Goal: Transaction & Acquisition: Subscribe to service/newsletter

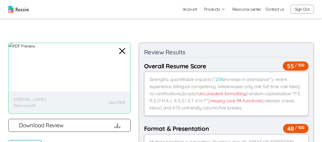
scroll to position [75, 0]
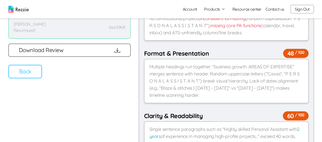
click at [33, 70] on button "Back" at bounding box center [25, 71] width 34 height 13
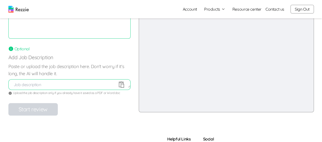
click at [301, 9] on button "Sign Out" at bounding box center [301, 9] width 23 height 9
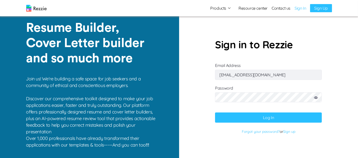
click at [259, 119] on button "Log In" at bounding box center [268, 118] width 107 height 10
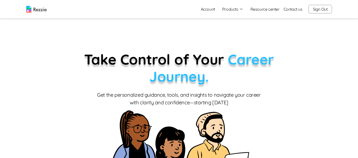
click at [211, 11] on link "Account" at bounding box center [208, 9] width 22 height 10
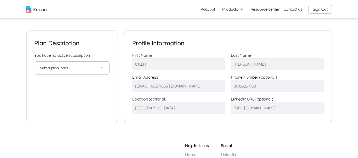
click at [97, 67] on button "Subscription Plans" at bounding box center [72, 68] width 64 height 12
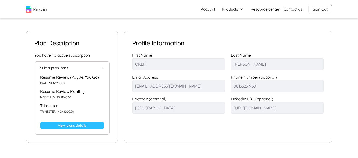
click at [71, 124] on link "View plans details" at bounding box center [72, 125] width 64 height 7
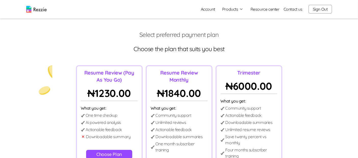
click at [317, 12] on button "Sign Out" at bounding box center [319, 9] width 23 height 9
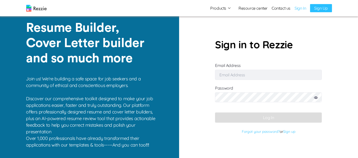
type input "[EMAIL_ADDRESS][DOMAIN_NAME]"
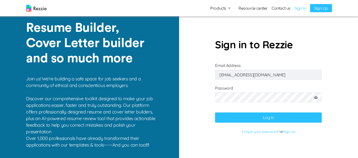
click at [268, 118] on button "Log In" at bounding box center [268, 118] width 107 height 10
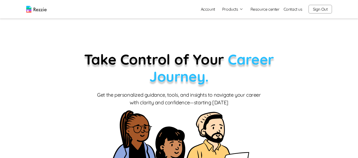
click at [235, 9] on button "Products" at bounding box center [232, 9] width 21 height 6
click at [233, 30] on link "AI Resume Review" at bounding box center [238, 29] width 62 height 10
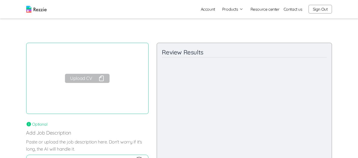
click at [211, 9] on link "Account" at bounding box center [208, 9] width 22 height 10
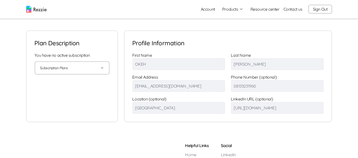
click at [93, 66] on button "Subscription Plans" at bounding box center [72, 68] width 64 height 12
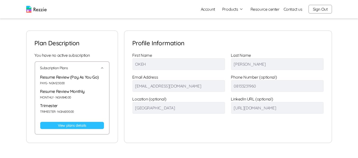
click at [317, 9] on button "Sign Out" at bounding box center [319, 9] width 23 height 9
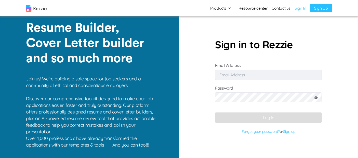
type input "[EMAIL_ADDRESS][DOMAIN_NAME]"
click at [263, 117] on button "Log In" at bounding box center [268, 118] width 107 height 10
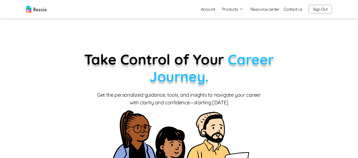
click at [235, 10] on button "Products" at bounding box center [232, 9] width 21 height 6
click at [229, 27] on link "AI Resume Review" at bounding box center [238, 29] width 62 height 10
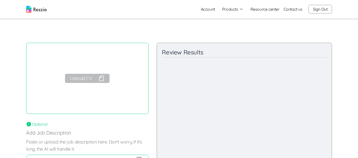
click at [206, 11] on link "Account" at bounding box center [208, 9] width 22 height 10
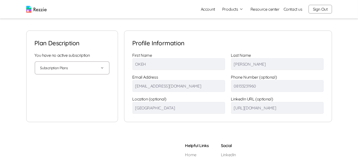
click at [228, 8] on button "Products" at bounding box center [232, 9] width 21 height 6
click at [97, 73] on button "Subscription Plans" at bounding box center [72, 68] width 64 height 12
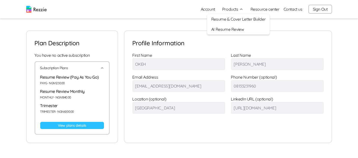
click at [78, 126] on link "View plans details" at bounding box center [72, 125] width 64 height 7
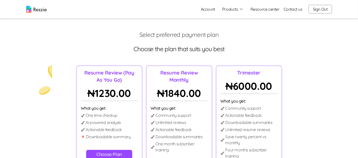
click at [322, 9] on button "Sign Out" at bounding box center [319, 9] width 23 height 9
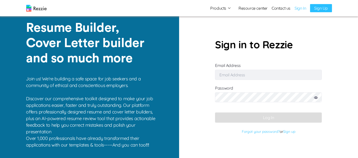
type input "[EMAIL_ADDRESS][DOMAIN_NAME]"
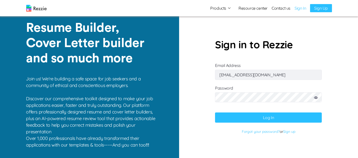
click at [270, 118] on button "Log In" at bounding box center [268, 118] width 107 height 10
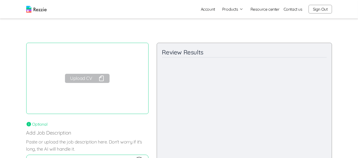
click at [211, 10] on link "Account" at bounding box center [208, 9] width 22 height 10
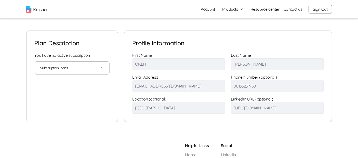
click at [85, 71] on button "Subscription Plans" at bounding box center [72, 68] width 64 height 12
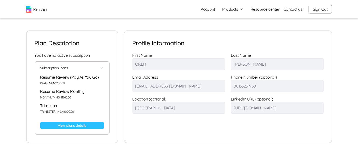
click at [75, 126] on link "View plans details" at bounding box center [72, 125] width 64 height 7
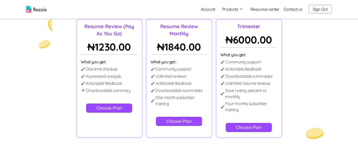
click at [107, 110] on button "Choose Plan" at bounding box center [109, 108] width 46 height 9
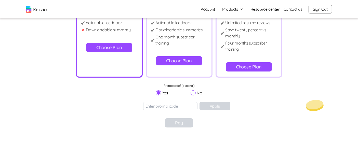
scroll to position [106, 0]
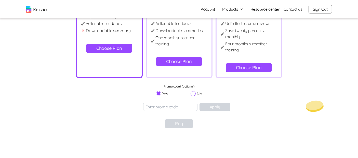
click at [193, 94] on input "No" at bounding box center [192, 93] width 5 height 5
radio input "true"
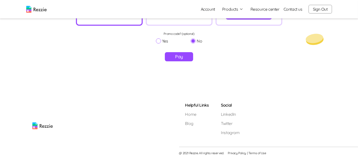
scroll to position [159, 0]
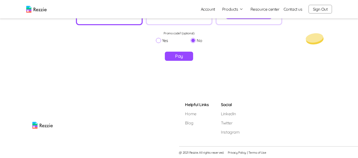
click at [179, 58] on button "Pay" at bounding box center [179, 56] width 28 height 9
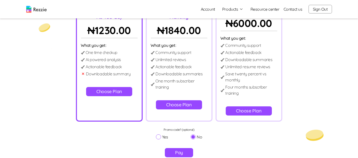
click at [188, 103] on button "Choose Plan" at bounding box center [179, 104] width 46 height 9
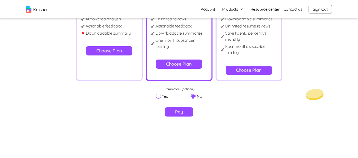
scroll to position [102, 0]
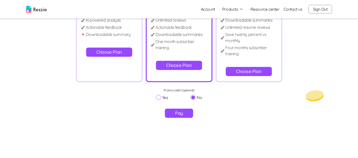
click at [178, 113] on button "Pay" at bounding box center [179, 113] width 28 height 9
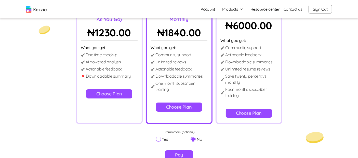
click at [248, 112] on button "Choose Plan" at bounding box center [249, 113] width 46 height 9
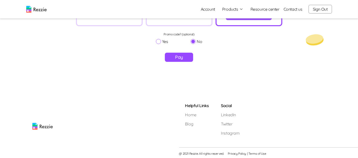
scroll to position [159, 0]
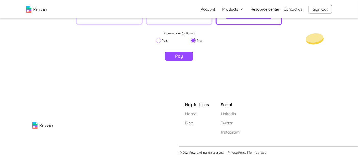
click at [177, 55] on button "Pay" at bounding box center [179, 56] width 28 height 9
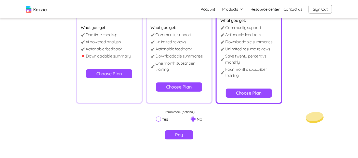
click at [247, 92] on button "Choose Plan" at bounding box center [249, 93] width 46 height 9
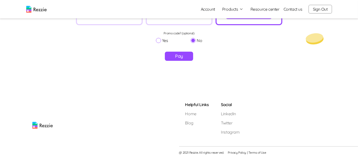
click at [173, 58] on button "Pay" at bounding box center [179, 56] width 28 height 9
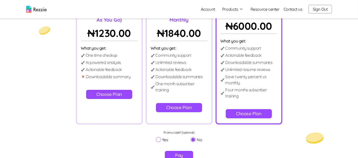
click at [187, 106] on button "Choose Plan" at bounding box center [179, 107] width 46 height 9
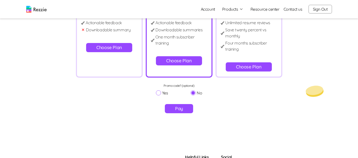
scroll to position [104, 0]
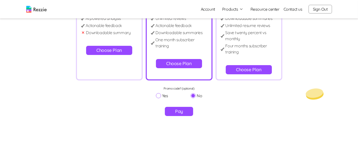
click at [183, 61] on button "Choose Plan" at bounding box center [179, 63] width 46 height 9
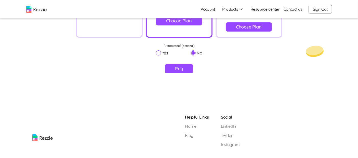
scroll to position [159, 0]
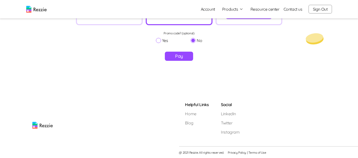
click at [178, 58] on button "Pay" at bounding box center [179, 56] width 28 height 9
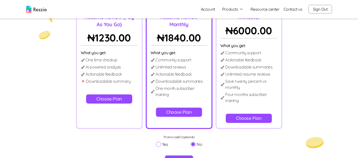
scroll to position [57, 0]
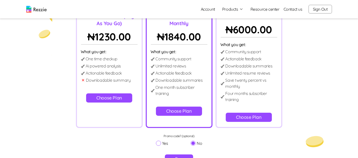
click at [118, 63] on p "Ai powered analysis" at bounding box center [103, 66] width 35 height 6
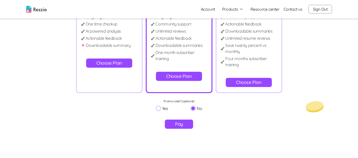
scroll to position [100, 0]
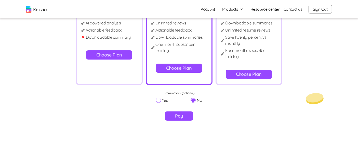
click at [180, 114] on button "Pay" at bounding box center [179, 116] width 28 height 9
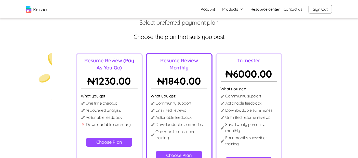
scroll to position [0, 0]
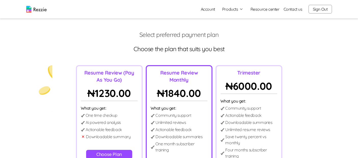
click at [323, 8] on button "Sign Out" at bounding box center [319, 9] width 23 height 9
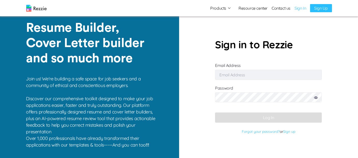
type input "[EMAIL_ADDRESS][DOMAIN_NAME]"
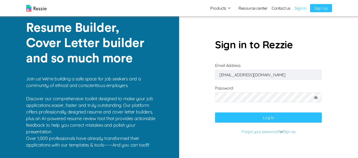
click at [40, 10] on img at bounding box center [36, 8] width 20 height 7
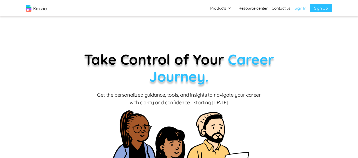
click at [305, 9] on link "Sign In" at bounding box center [299, 8] width 11 height 6
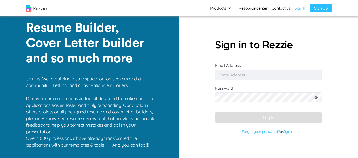
type input "[EMAIL_ADDRESS][DOMAIN_NAME]"
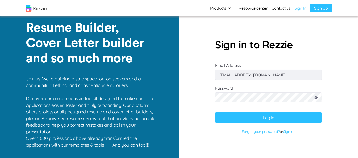
click at [275, 119] on button "Log In" at bounding box center [268, 118] width 107 height 10
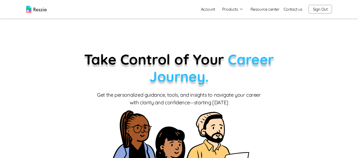
click at [207, 10] on link "Account" at bounding box center [208, 9] width 22 height 10
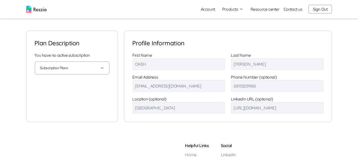
click at [92, 71] on button "Subscription Plans" at bounding box center [72, 68] width 64 height 12
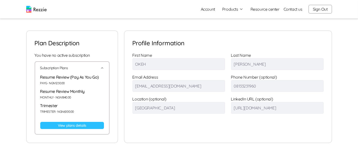
click at [75, 125] on link "View plans details" at bounding box center [72, 125] width 64 height 7
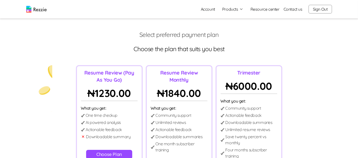
click at [206, 9] on link "Account" at bounding box center [208, 9] width 22 height 10
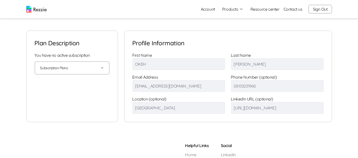
click at [321, 9] on button "Sign Out" at bounding box center [319, 9] width 23 height 9
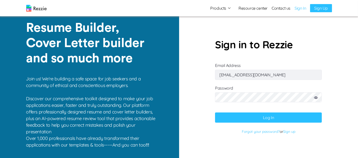
click at [37, 11] on img at bounding box center [36, 8] width 20 height 7
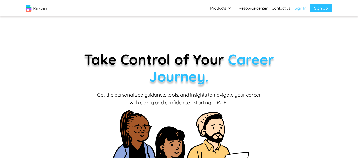
click at [297, 8] on link "Sign In" at bounding box center [299, 8] width 11 height 6
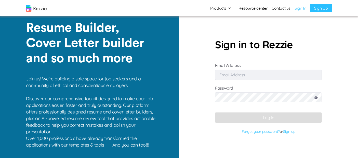
type input "[EMAIL_ADDRESS][DOMAIN_NAME]"
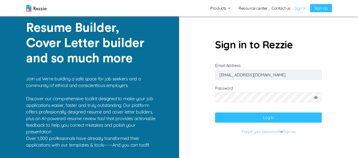
click at [262, 120] on button "Log In" at bounding box center [268, 118] width 107 height 10
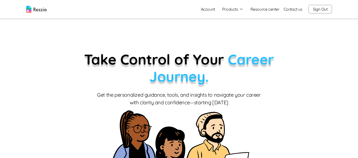
click at [234, 10] on button "Products" at bounding box center [232, 9] width 21 height 6
click at [208, 10] on link "Account" at bounding box center [208, 9] width 22 height 10
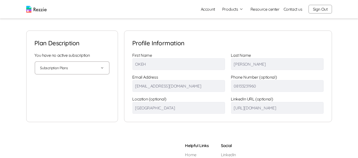
click at [322, 9] on button "Sign Out" at bounding box center [319, 9] width 23 height 9
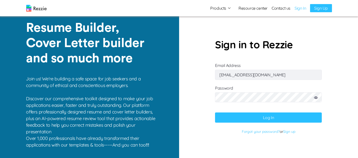
click at [267, 75] on input "[EMAIL_ADDRESS][DOMAIN_NAME]" at bounding box center [268, 75] width 107 height 10
type input "[EMAIL_ADDRESS][DOMAIN_NAME]"
click at [248, 117] on button "Log In" at bounding box center [268, 118] width 107 height 10
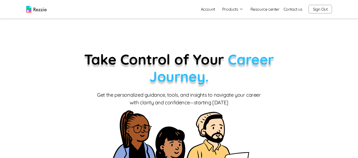
click at [206, 10] on link "Account" at bounding box center [208, 9] width 22 height 10
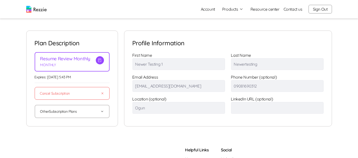
click at [88, 114] on button "Other Subscription Plans" at bounding box center [72, 111] width 64 height 12
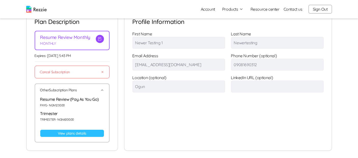
scroll to position [25, 0]
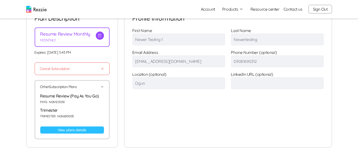
click at [77, 128] on link "View plans details" at bounding box center [72, 130] width 64 height 7
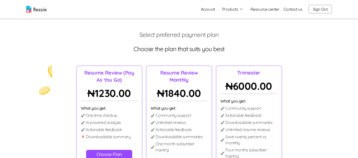
click at [319, 9] on button "Sign Out" at bounding box center [319, 9] width 23 height 9
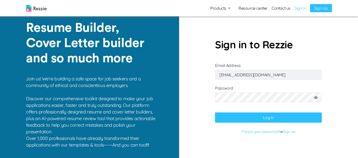
click at [282, 76] on input "[EMAIL_ADDRESS][DOMAIN_NAME]" at bounding box center [268, 75] width 107 height 10
type input "[EMAIL_ADDRESS][DOMAIN_NAME]"
click at [258, 122] on button "Log In" at bounding box center [268, 118] width 107 height 10
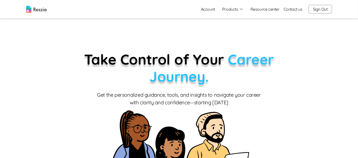
click at [203, 7] on link "Account" at bounding box center [208, 9] width 22 height 10
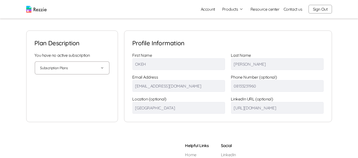
click at [232, 9] on button "Products" at bounding box center [232, 9] width 21 height 6
click at [233, 30] on link "AI Resume Review" at bounding box center [238, 29] width 62 height 10
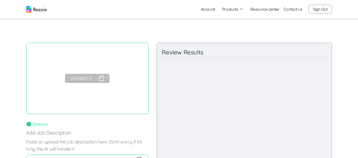
click at [98, 79] on button "Upload CV" at bounding box center [87, 78] width 44 height 9
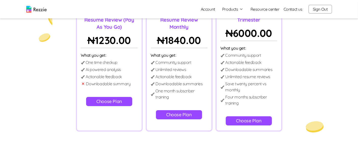
click at [110, 100] on button "Choose Plan" at bounding box center [109, 101] width 46 height 9
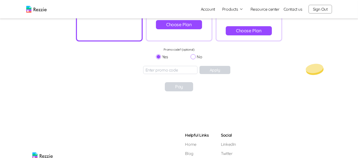
scroll to position [148, 0]
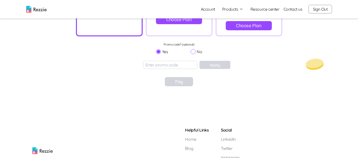
click at [194, 51] on input "No" at bounding box center [192, 51] width 5 height 5
radio input "true"
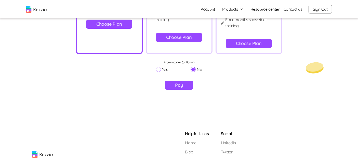
scroll to position [103, 0]
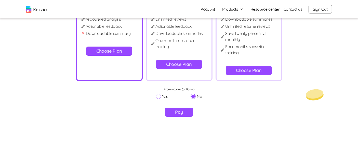
click at [180, 109] on button "Pay" at bounding box center [179, 112] width 28 height 9
click at [183, 63] on button "Choose Plan" at bounding box center [179, 64] width 46 height 9
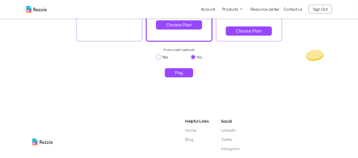
scroll to position [110, 0]
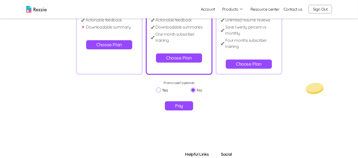
click at [180, 102] on button "Pay" at bounding box center [179, 105] width 28 height 9
click at [322, 8] on button "Sign Out" at bounding box center [319, 9] width 23 height 9
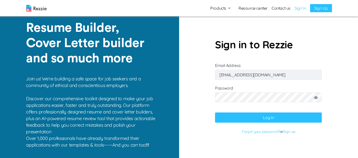
click at [278, 75] on input "[EMAIL_ADDRESS][DOMAIN_NAME]" at bounding box center [268, 75] width 107 height 10
type input "[EMAIL_ADDRESS][DOMAIN_NAME]"
click at [254, 116] on button "Log In" at bounding box center [268, 118] width 107 height 10
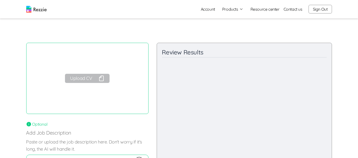
click at [208, 10] on link "Account" at bounding box center [208, 9] width 22 height 10
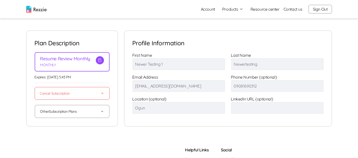
click at [84, 112] on button "Other Subscription Plans" at bounding box center [72, 111] width 64 height 12
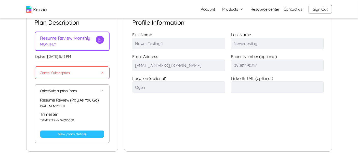
scroll to position [21, 0]
click at [84, 134] on link "View plans details" at bounding box center [72, 133] width 64 height 7
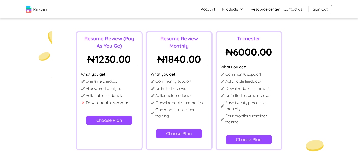
scroll to position [39, 0]
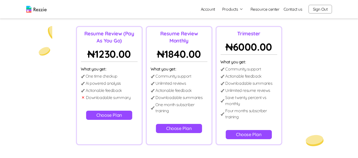
click at [248, 134] on button "Choose Plan" at bounding box center [249, 134] width 46 height 9
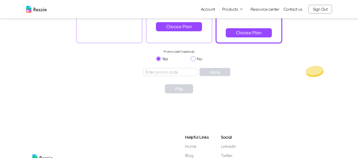
scroll to position [154, 0]
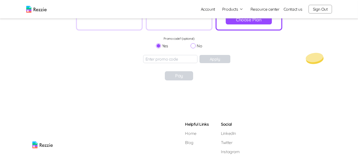
click at [193, 45] on input "No" at bounding box center [192, 45] width 5 height 5
radio input "true"
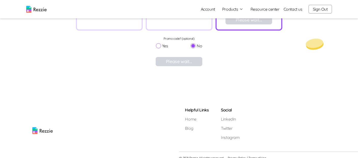
scroll to position [159, 0]
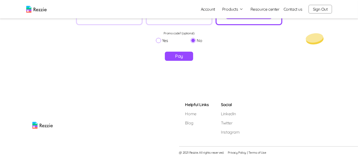
click at [181, 55] on button "Pay" at bounding box center [179, 56] width 28 height 9
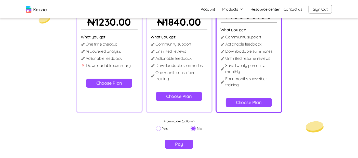
click at [196, 99] on button "Choose Plan" at bounding box center [179, 96] width 46 height 9
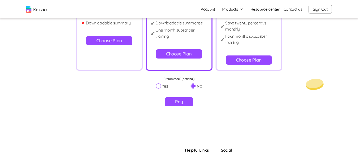
scroll to position [108, 0]
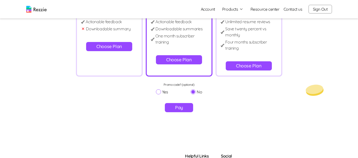
click at [184, 105] on button "Pay" at bounding box center [179, 107] width 28 height 9
click at [181, 57] on button "Choose Plan" at bounding box center [179, 59] width 46 height 9
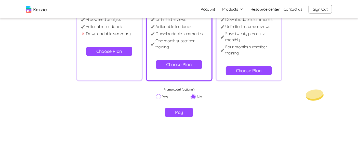
scroll to position [97, 0]
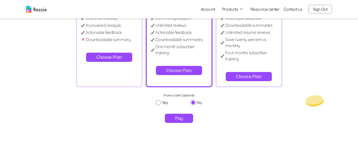
click at [158, 102] on input "Yes" at bounding box center [158, 102] width 5 height 5
radio input "true"
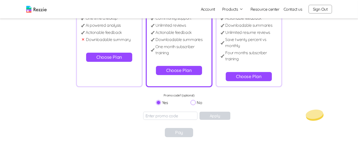
click at [193, 102] on input "No" at bounding box center [192, 102] width 5 height 5
radio input "true"
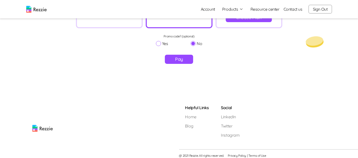
scroll to position [159, 0]
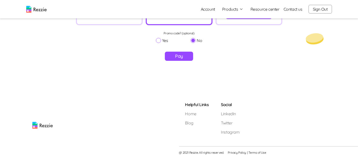
click at [179, 54] on button "Pay" at bounding box center [179, 56] width 28 height 9
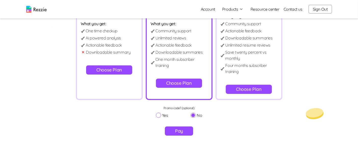
click at [116, 70] on button "Choose Plan" at bounding box center [109, 69] width 46 height 9
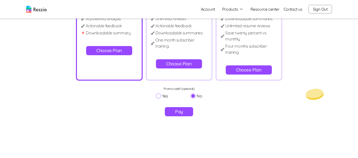
scroll to position [104, 0]
click at [177, 112] on button "Pay" at bounding box center [179, 111] width 28 height 9
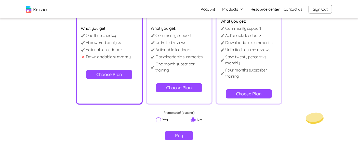
click at [118, 73] on button "Choose Plan" at bounding box center [109, 74] width 46 height 9
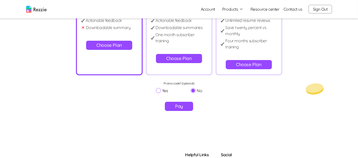
scroll to position [105, 0]
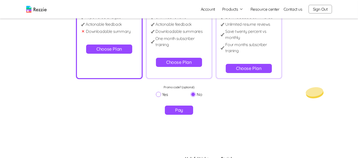
click at [157, 95] on input "Yes" at bounding box center [158, 94] width 5 height 5
radio input "true"
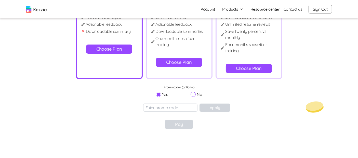
click at [194, 94] on input "No" at bounding box center [192, 94] width 5 height 5
radio input "true"
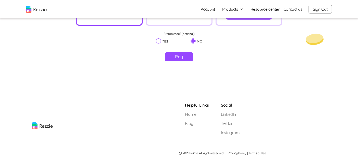
scroll to position [159, 0]
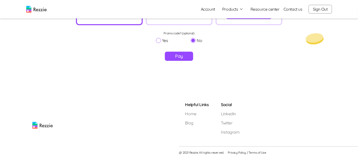
click at [177, 54] on button "Pay" at bounding box center [179, 56] width 28 height 9
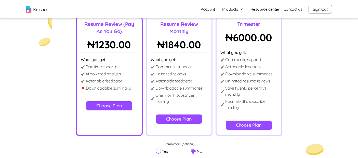
scroll to position [0, 0]
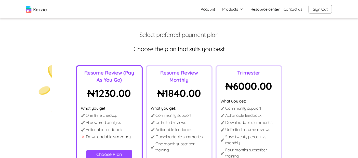
click at [318, 9] on button "Sign Out" at bounding box center [319, 9] width 23 height 9
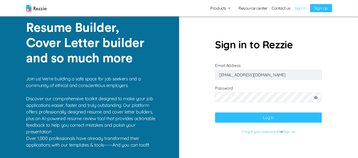
click at [282, 73] on input "[EMAIL_ADDRESS][DOMAIN_NAME]" at bounding box center [268, 75] width 107 height 10
type input "[EMAIL_ADDRESS][DOMAIN_NAME]"
click at [283, 116] on button "Log In" at bounding box center [268, 118] width 107 height 10
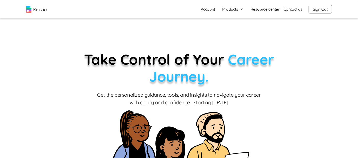
click at [226, 8] on button "Products" at bounding box center [232, 9] width 21 height 6
click at [226, 28] on link "AI Resume Review" at bounding box center [238, 29] width 62 height 10
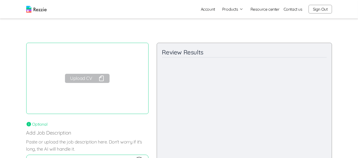
click at [205, 8] on link "Account" at bounding box center [208, 9] width 22 height 10
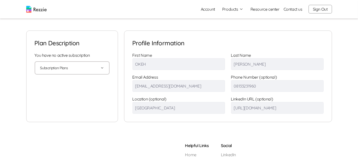
click at [92, 72] on button "Subscription Plans" at bounding box center [72, 68] width 64 height 12
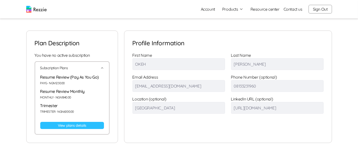
click at [76, 123] on link "View plans details" at bounding box center [72, 125] width 64 height 7
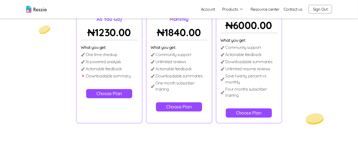
click at [111, 91] on button "Choose Plan" at bounding box center [109, 93] width 46 height 9
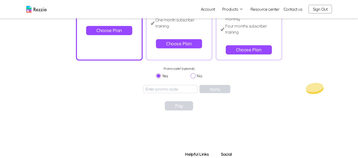
scroll to position [104, 0]
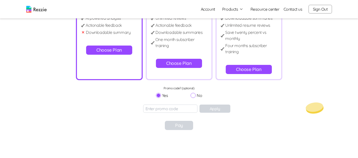
click at [195, 97] on input "No" at bounding box center [192, 95] width 5 height 5
radio input "true"
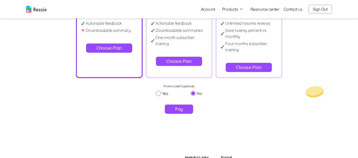
click at [185, 60] on button "Choose Plan" at bounding box center [179, 61] width 46 height 9
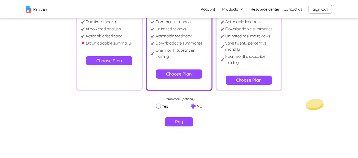
click at [183, 71] on button "Choose Plan" at bounding box center [179, 73] width 46 height 9
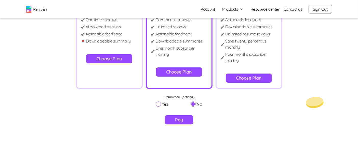
scroll to position [92, 0]
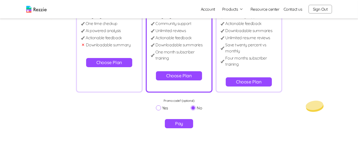
click at [117, 64] on button "Choose Plan" at bounding box center [109, 62] width 46 height 9
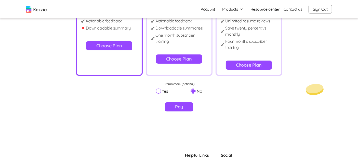
scroll to position [108, 0]
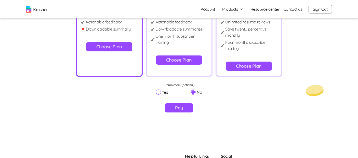
click at [158, 92] on input "Yes" at bounding box center [158, 92] width 5 height 5
radio input "true"
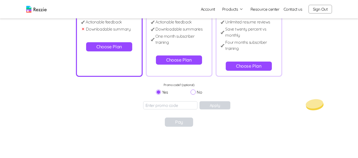
click at [183, 58] on button "Choose Plan" at bounding box center [179, 59] width 46 height 9
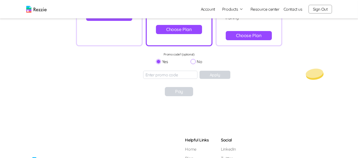
click at [193, 59] on input "No" at bounding box center [192, 61] width 5 height 5
radio input "true"
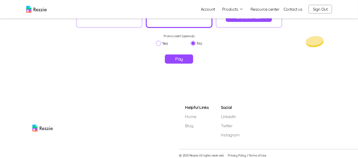
scroll to position [159, 0]
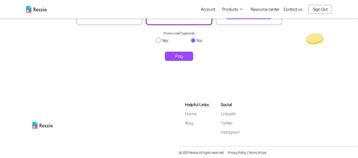
click at [179, 54] on button "Pay" at bounding box center [179, 56] width 28 height 9
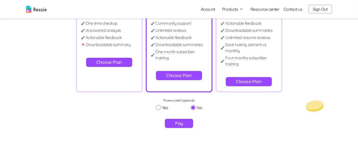
scroll to position [88, 0]
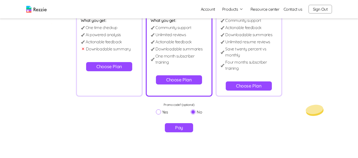
click at [157, 111] on input "Yes" at bounding box center [158, 111] width 5 height 5
radio input "true"
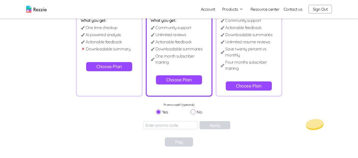
click at [193, 112] on input "No" at bounding box center [192, 111] width 5 height 5
radio input "true"
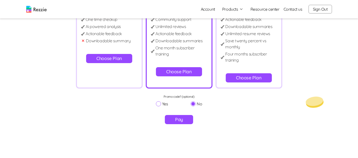
click at [257, 82] on button "Choose Plan" at bounding box center [249, 77] width 46 height 9
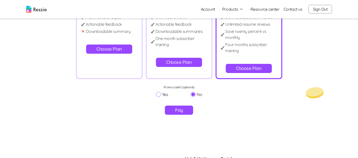
scroll to position [105, 0]
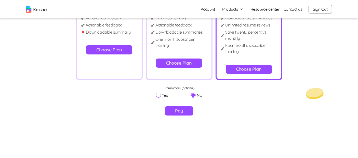
click at [157, 97] on input "Yes" at bounding box center [158, 95] width 5 height 5
radio input "true"
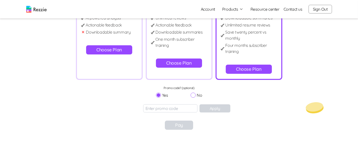
click at [192, 94] on input "No" at bounding box center [192, 95] width 5 height 5
radio input "true"
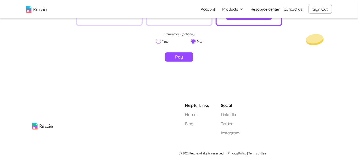
scroll to position [159, 0]
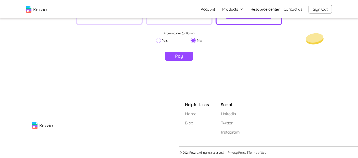
click at [178, 55] on button "Pay" at bounding box center [179, 56] width 28 height 9
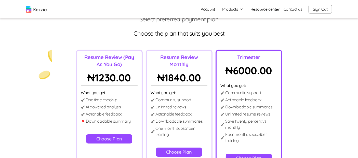
scroll to position [0, 0]
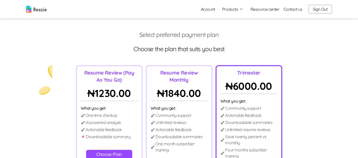
click at [206, 11] on link "Account" at bounding box center [208, 9] width 22 height 10
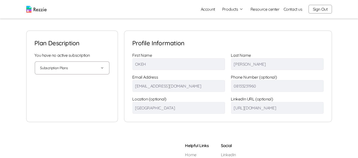
click at [335, 130] on main "Plan description You have no active subscription Subscription Plans Fetching pl…" at bounding box center [179, 71] width 358 height 143
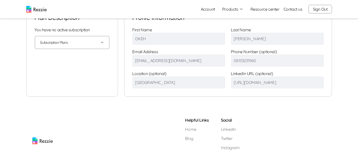
scroll to position [27, 0]
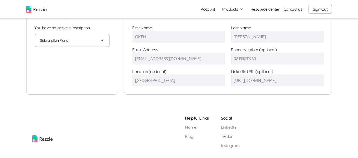
click at [342, 88] on div "Plan description You have no active subscription Subscription Plans Fetching pl…" at bounding box center [179, 49] width 358 height 92
click at [318, 7] on button "Sign Out" at bounding box center [319, 9] width 23 height 9
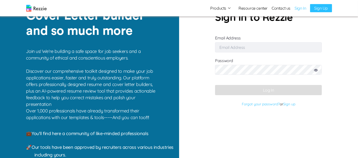
type input "[EMAIL_ADDRESS][DOMAIN_NAME]"
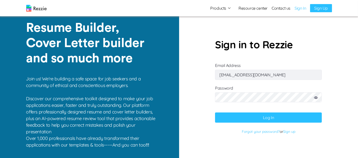
click at [301, 9] on link "Sign In" at bounding box center [299, 8] width 11 height 6
click at [304, 9] on link "Sign In" at bounding box center [299, 8] width 11 height 6
click at [284, 120] on button "Log In" at bounding box center [268, 118] width 107 height 10
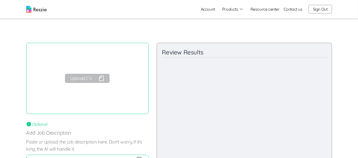
click at [209, 13] on link "Account" at bounding box center [208, 9] width 22 height 10
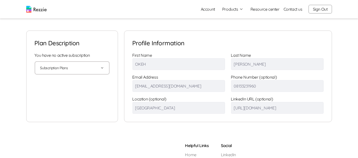
click at [57, 67] on button "Subscription Plans" at bounding box center [72, 68] width 64 height 12
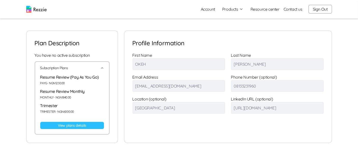
click at [67, 124] on link "View plans details" at bounding box center [72, 125] width 64 height 7
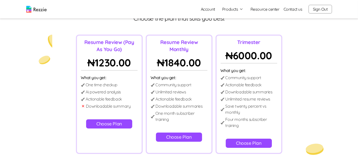
click at [112, 124] on button "Choose Plan" at bounding box center [109, 123] width 46 height 9
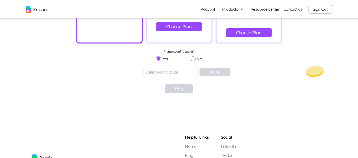
scroll to position [141, 0]
click at [194, 59] on input "No" at bounding box center [192, 58] width 5 height 5
radio input "true"
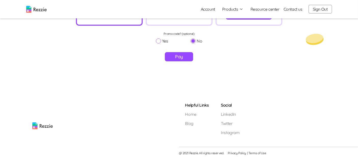
scroll to position [159, 0]
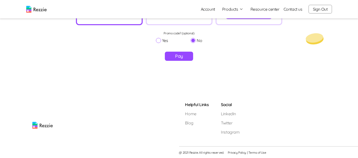
click at [179, 53] on button "Pay" at bounding box center [179, 56] width 28 height 9
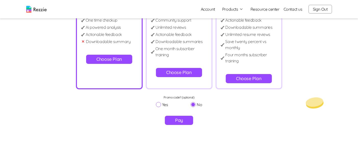
scroll to position [89, 0]
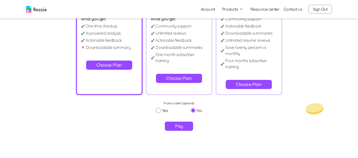
click at [185, 79] on button "Choose Plan" at bounding box center [179, 78] width 46 height 9
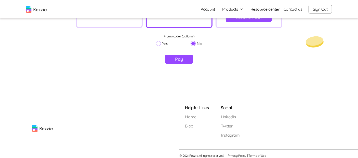
scroll to position [159, 0]
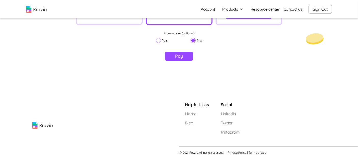
click at [158, 40] on input "Yes" at bounding box center [158, 40] width 5 height 5
radio input "true"
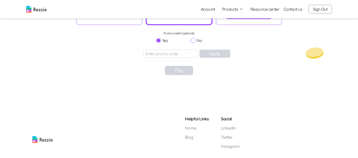
click at [193, 40] on input "No" at bounding box center [192, 40] width 5 height 5
radio input "true"
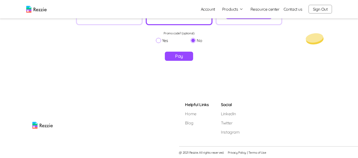
click at [179, 55] on button "Pay" at bounding box center [179, 56] width 28 height 9
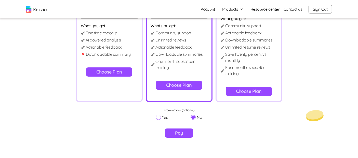
scroll to position [84, 0]
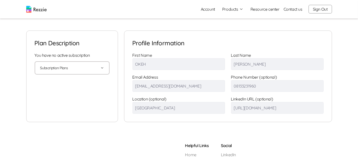
click at [96, 71] on button "Subscription Plans" at bounding box center [72, 68] width 64 height 12
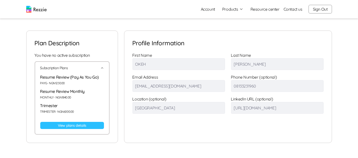
click at [78, 127] on link "View plans details" at bounding box center [72, 125] width 64 height 7
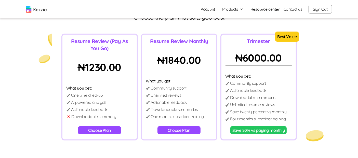
scroll to position [31, 0]
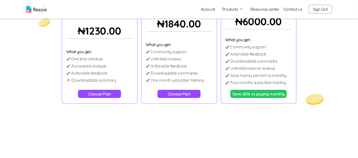
click at [105, 92] on button "Choose Plan" at bounding box center [99, 94] width 43 height 8
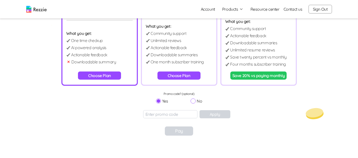
scroll to position [87, 0]
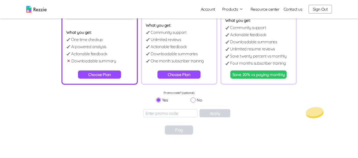
click at [194, 100] on input "No" at bounding box center [192, 100] width 5 height 5
radio input "true"
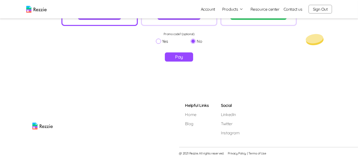
scroll to position [147, 0]
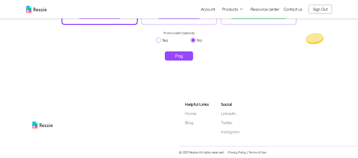
click at [182, 54] on button "Pay" at bounding box center [179, 55] width 28 height 9
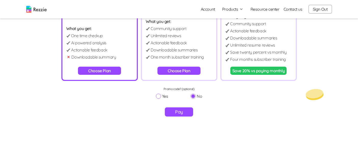
click at [183, 71] on button "Choose Plan" at bounding box center [178, 71] width 43 height 8
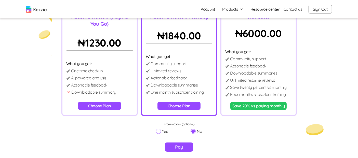
scroll to position [56, 0]
click at [274, 74] on p "Downloadable summaries" at bounding box center [253, 73] width 47 height 6
click at [253, 89] on p "Save twenty percent vs monthly" at bounding box center [258, 87] width 56 height 6
click at [253, 107] on button "Save 20% vs paying monthly" at bounding box center [258, 106] width 57 height 8
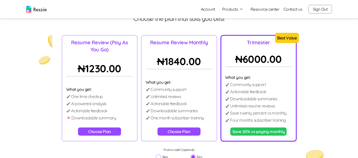
scroll to position [29, 0]
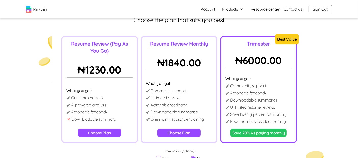
click at [318, 10] on button "Sign Out" at bounding box center [319, 9] width 23 height 9
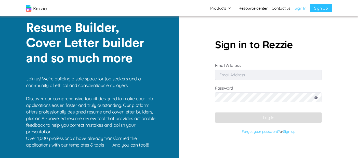
type input "[EMAIL_ADDRESS][DOMAIN_NAME]"
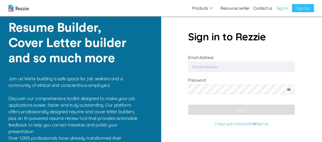
type input "[EMAIL_ADDRESS][DOMAIN_NAME]"
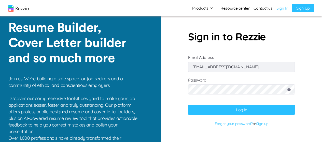
click at [259, 110] on button "Log In" at bounding box center [241, 110] width 107 height 10
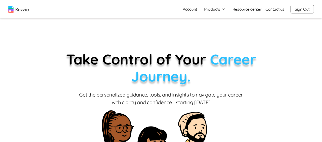
click at [194, 11] on link "Account" at bounding box center [190, 9] width 22 height 10
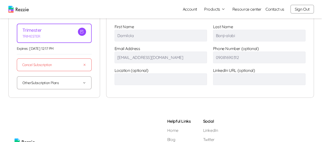
scroll to position [33, 0]
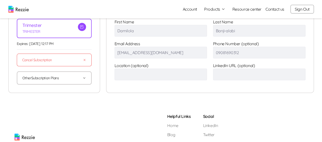
click at [82, 82] on button "Other Subscription Plans" at bounding box center [54, 78] width 64 height 12
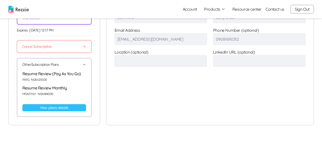
click at [71, 109] on link "View plans details" at bounding box center [54, 107] width 64 height 7
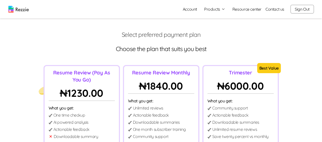
click at [301, 8] on button "Sign Out" at bounding box center [301, 9] width 23 height 9
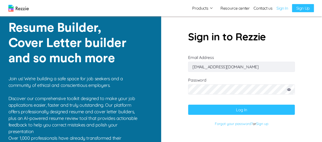
click at [245, 69] on input "[EMAIL_ADDRESS][DOMAIN_NAME]" at bounding box center [241, 67] width 107 height 10
type input "[EMAIL_ADDRESS][DOMAIN_NAME]"
click at [258, 110] on button "Log In" at bounding box center [241, 110] width 107 height 10
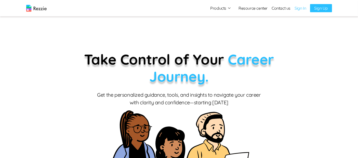
click at [298, 7] on link "Sign In" at bounding box center [299, 8] width 11 height 6
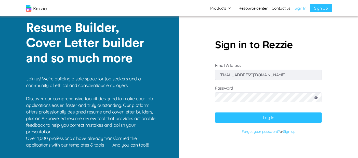
click at [272, 73] on input "[EMAIL_ADDRESS][DOMAIN_NAME]" at bounding box center [268, 75] width 107 height 10
type input "[EMAIL_ADDRESS][DOMAIN_NAME]"
click at [289, 119] on button "Log In" at bounding box center [268, 118] width 107 height 10
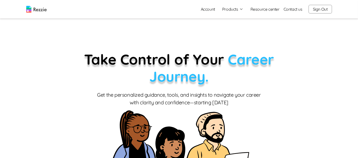
click at [235, 9] on button "Products" at bounding box center [232, 9] width 21 height 6
click at [236, 27] on link "AI Resume Review" at bounding box center [238, 29] width 62 height 10
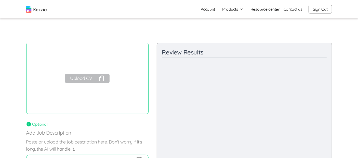
click at [209, 11] on link "Account" at bounding box center [208, 9] width 22 height 10
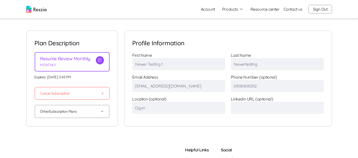
click at [81, 113] on button "Other Subscription Plans" at bounding box center [72, 111] width 64 height 12
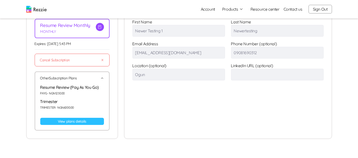
click at [81, 121] on link "View plans details" at bounding box center [72, 121] width 64 height 7
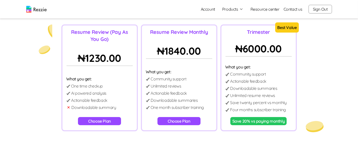
scroll to position [43, 0]
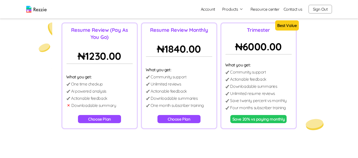
click at [102, 120] on button "Choose Plan" at bounding box center [99, 119] width 43 height 8
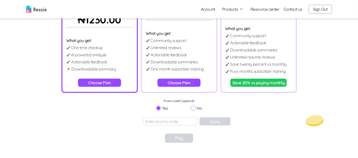
scroll to position [81, 0]
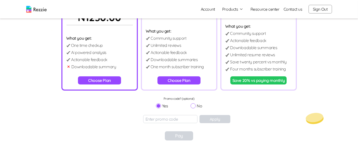
click at [193, 105] on input "No" at bounding box center [192, 105] width 5 height 5
radio input "true"
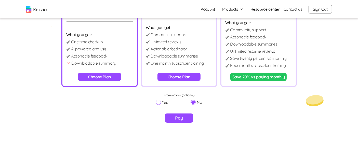
scroll to position [85, 0]
click at [205, 11] on link "Account" at bounding box center [208, 9] width 22 height 10
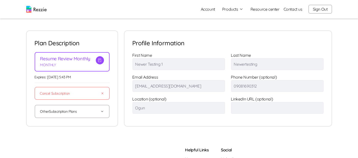
click at [90, 116] on button "Other Subscription Plans" at bounding box center [72, 111] width 64 height 12
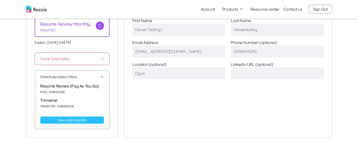
click at [82, 121] on link "View plans details" at bounding box center [72, 120] width 64 height 7
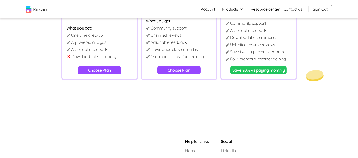
click at [105, 72] on button "Choose Plan" at bounding box center [99, 70] width 43 height 8
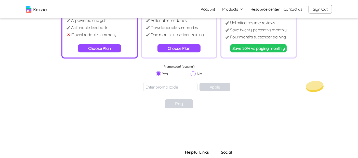
scroll to position [112, 0]
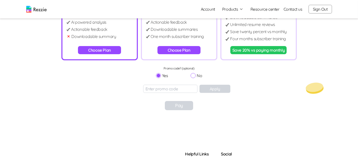
click at [192, 77] on input "No" at bounding box center [192, 75] width 5 height 5
radio input "true"
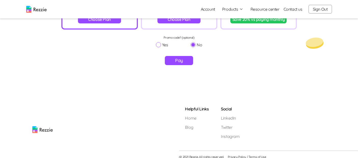
scroll to position [147, 0]
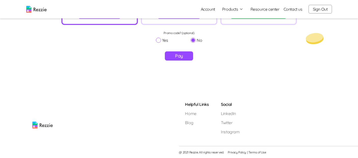
click at [179, 53] on button "Pay" at bounding box center [179, 55] width 28 height 9
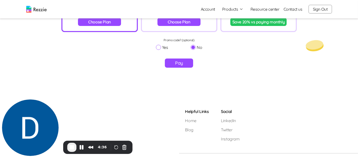
scroll to position [101, 0]
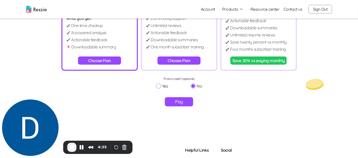
click at [181, 58] on button "Choose Plan" at bounding box center [178, 61] width 43 height 8
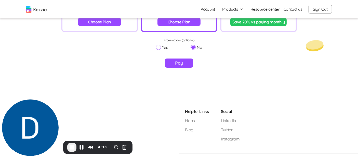
scroll to position [139, 0]
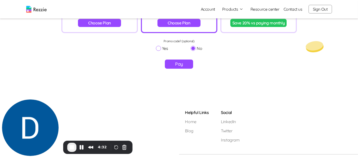
click at [179, 65] on button "Pay" at bounding box center [179, 64] width 28 height 9
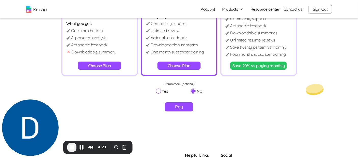
scroll to position [92, 0]
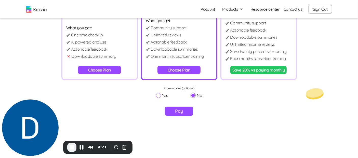
click at [159, 95] on input "Yes" at bounding box center [158, 95] width 5 height 5
radio input "true"
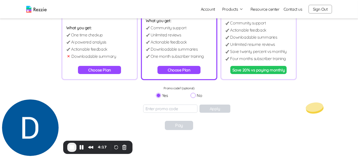
click at [195, 93] on input "No" at bounding box center [192, 95] width 5 height 5
radio input "true"
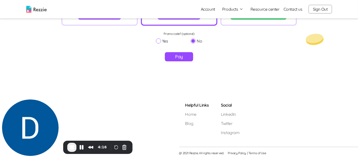
scroll to position [147, 0]
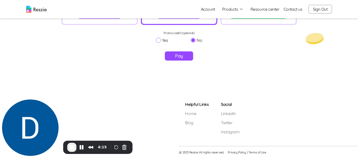
click at [178, 57] on button "Pay" at bounding box center [179, 55] width 28 height 9
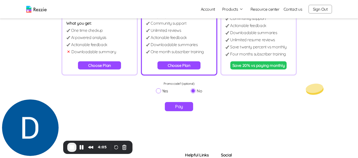
click at [261, 65] on button "Save 20% vs paying monthly" at bounding box center [258, 65] width 57 height 8
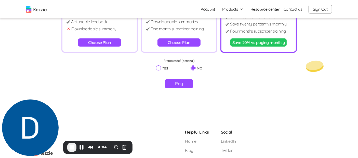
scroll to position [118, 0]
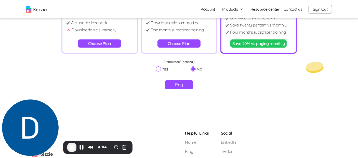
click at [181, 84] on button "Pay" at bounding box center [179, 84] width 28 height 9
click at [158, 69] on input "Yes" at bounding box center [158, 68] width 5 height 5
radio input "true"
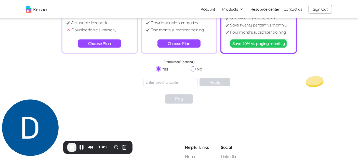
click at [193, 69] on input "No" at bounding box center [192, 68] width 5 height 5
radio input "true"
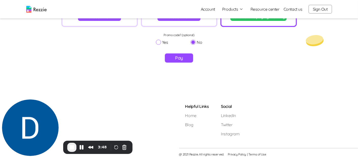
scroll to position [147, 0]
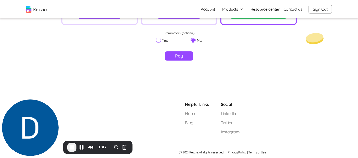
click at [182, 57] on button "Pay" at bounding box center [179, 55] width 28 height 9
